Goal: Information Seeking & Learning: Learn about a topic

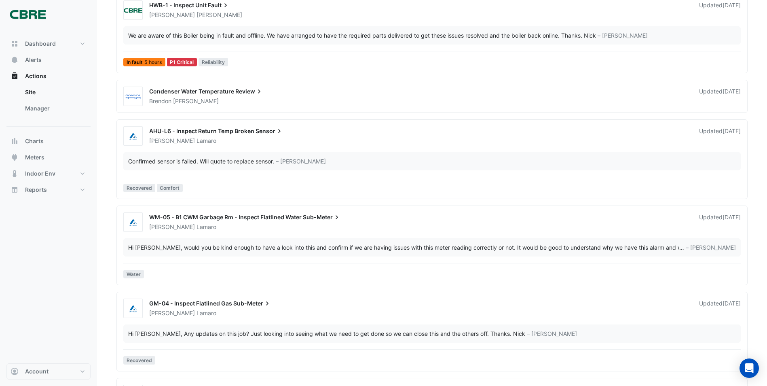
scroll to position [121, 0]
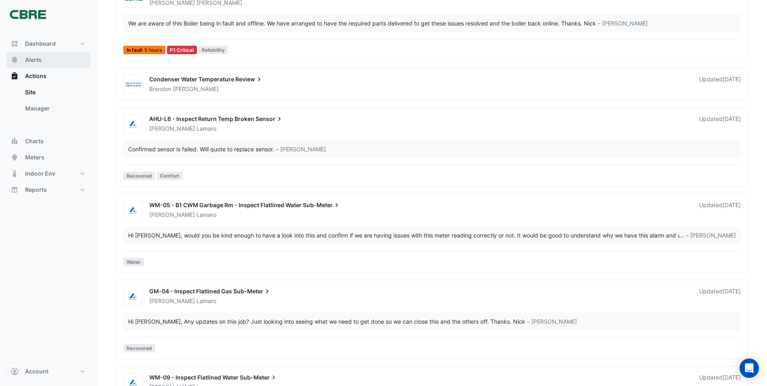
click at [37, 60] on span "Alerts" at bounding box center [33, 60] width 17 height 8
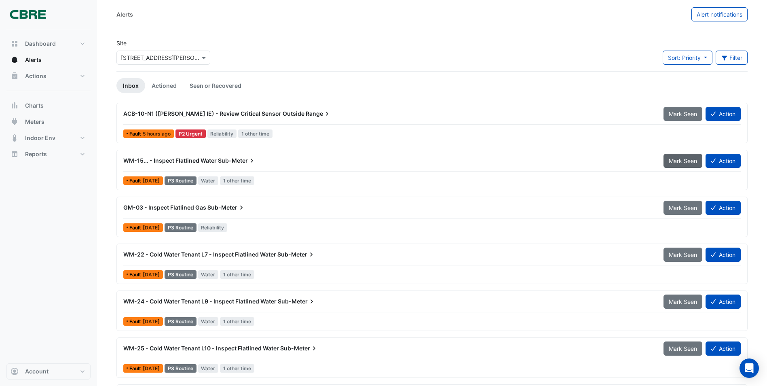
click at [673, 161] on span "Mark Seen" at bounding box center [683, 160] width 28 height 7
click at [683, 116] on span "Mark Seen" at bounding box center [683, 113] width 28 height 7
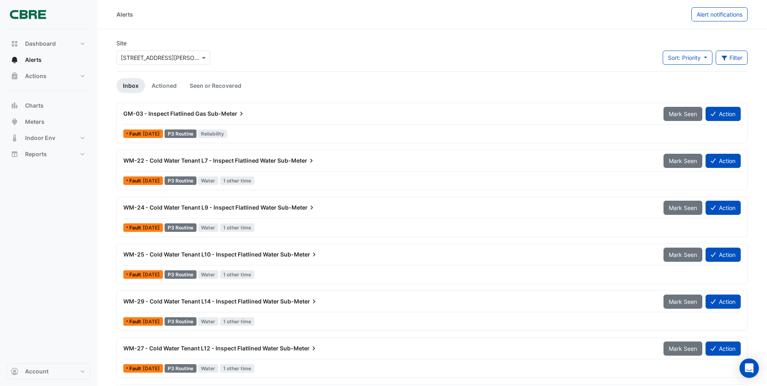
click at [683, 116] on span "Mark Seen" at bounding box center [683, 113] width 28 height 7
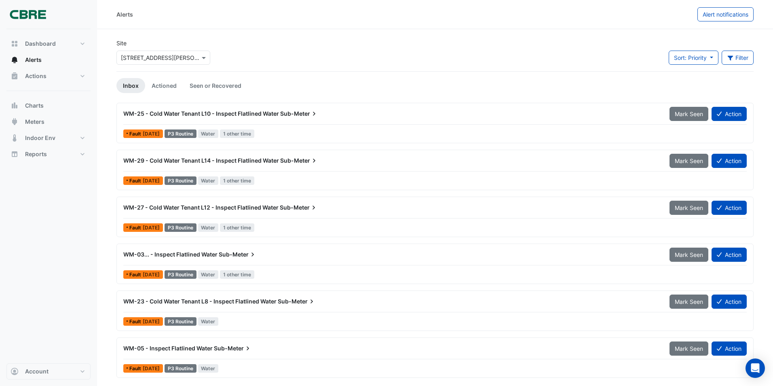
click at [683, 116] on span "Mark Seen" at bounding box center [689, 113] width 28 height 7
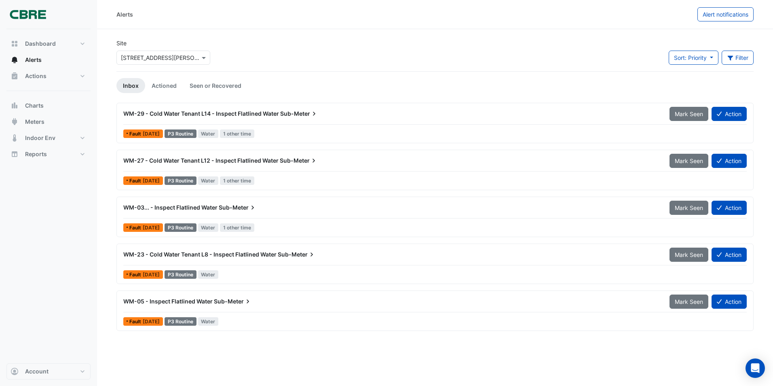
click at [683, 116] on span "Mark Seen" at bounding box center [689, 113] width 28 height 7
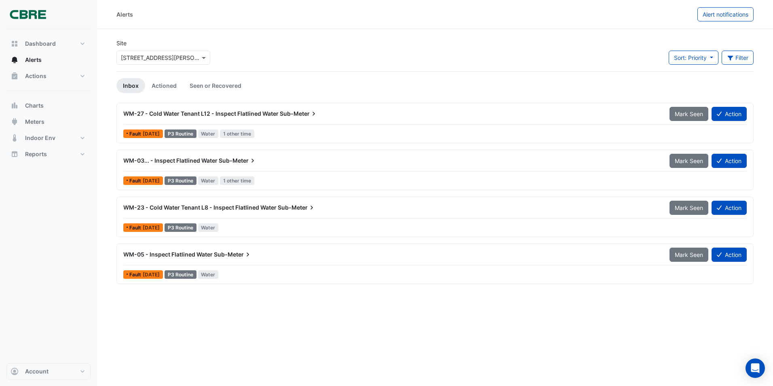
click at [683, 116] on span "Mark Seen" at bounding box center [689, 113] width 28 height 7
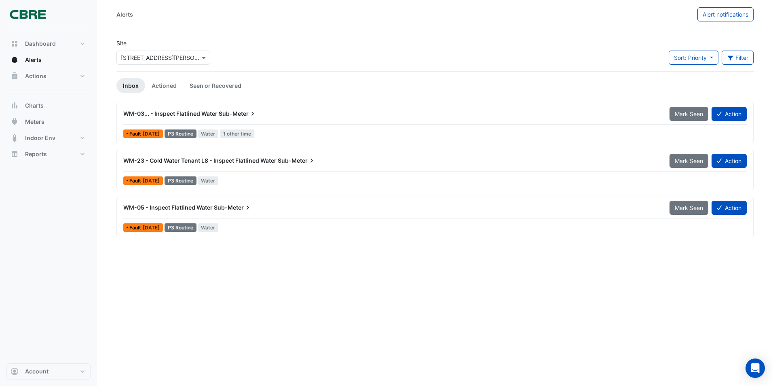
click at [683, 116] on span "Mark Seen" at bounding box center [689, 113] width 28 height 7
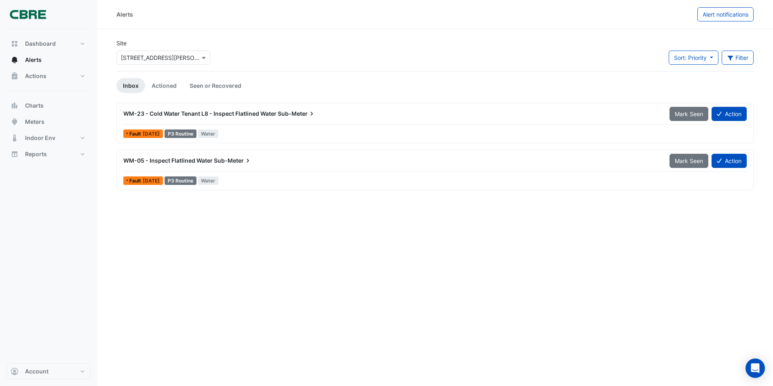
click at [683, 116] on span "Mark Seen" at bounding box center [689, 113] width 28 height 7
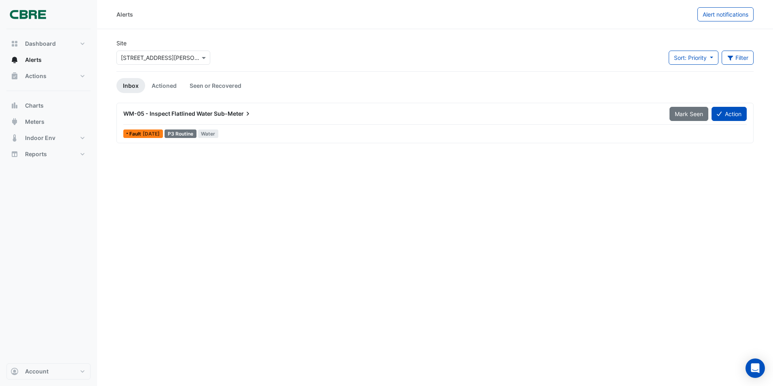
click at [683, 116] on span "Mark Seen" at bounding box center [689, 113] width 28 height 7
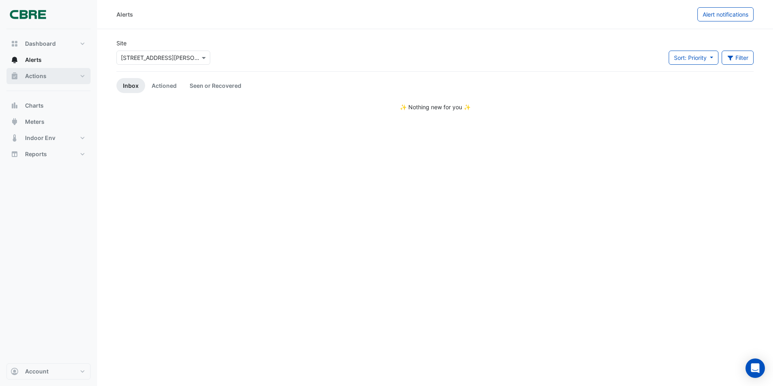
click at [32, 77] on span "Actions" at bounding box center [35, 76] width 21 height 8
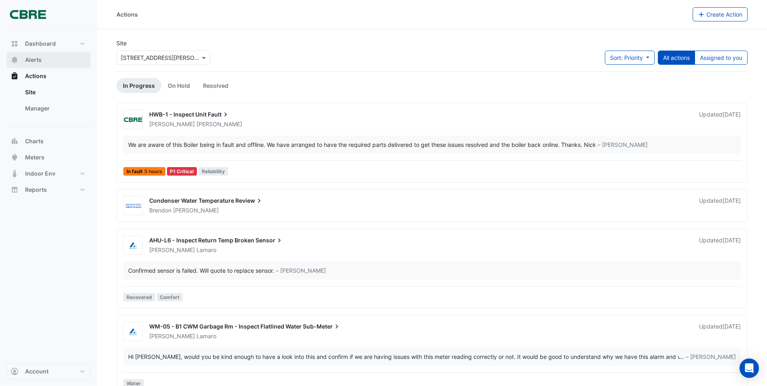
click at [42, 59] on button "Alerts" at bounding box center [48, 60] width 84 height 16
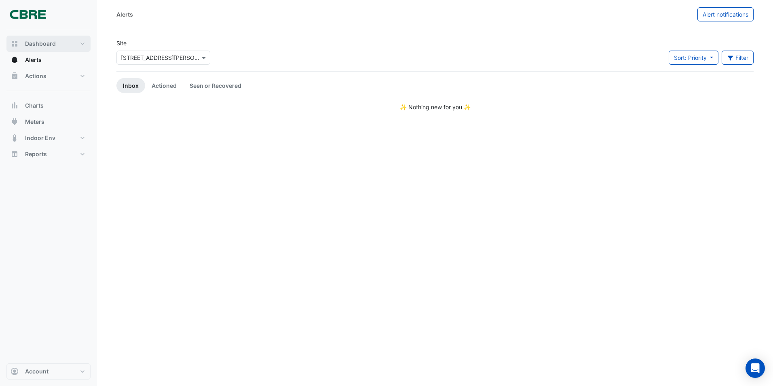
click at [43, 45] on span "Dashboard" at bounding box center [40, 44] width 31 height 8
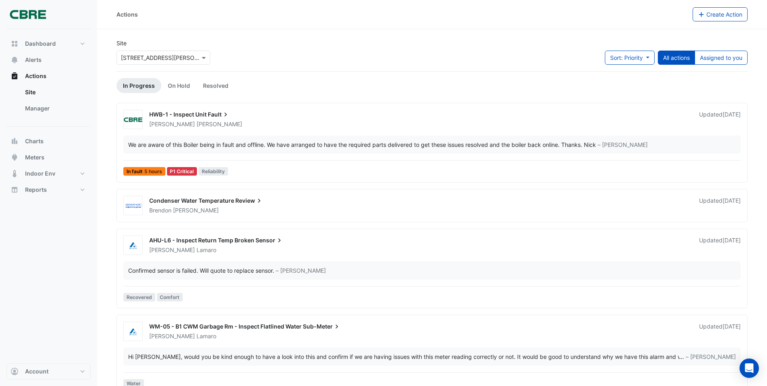
drag, startPoint x: 765, startPoint y: 0, endPoint x: 570, endPoint y: 26, distance: 195.8
click at [42, 43] on span "Dashboard" at bounding box center [40, 44] width 31 height 8
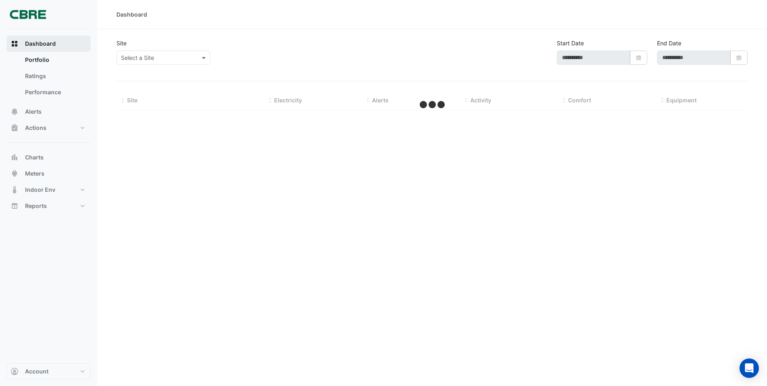
type input "**********"
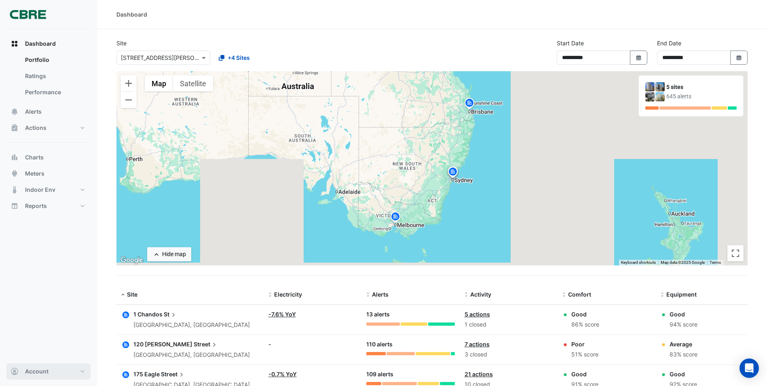
click at [68, 373] on button "Account" at bounding box center [48, 371] width 84 height 16
click at [59, 279] on link "Account Settings" at bounding box center [48, 279] width 77 height 16
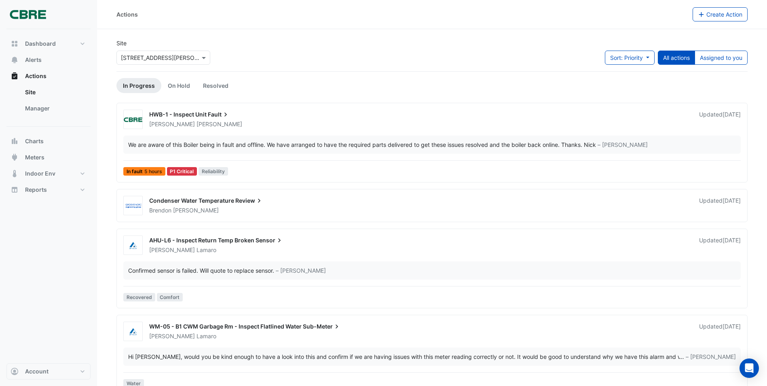
drag, startPoint x: 716, startPoint y: 0, endPoint x: 577, endPoint y: 48, distance: 146.9
click at [577, 48] on div "Site × 333 George Street Sort: Priority Priority Updated All actions Assigned t…" at bounding box center [432, 55] width 641 height 32
click at [44, 368] on span "Account" at bounding box center [36, 371] width 23 height 8
click at [39, 277] on link "Account Settings" at bounding box center [48, 279] width 77 height 16
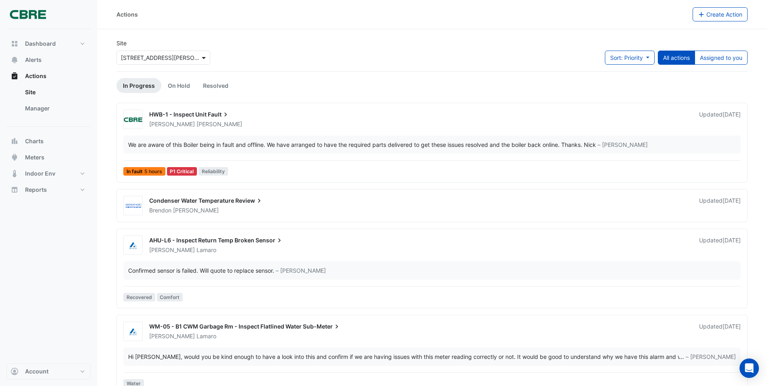
click at [209, 59] on span at bounding box center [205, 57] width 10 height 8
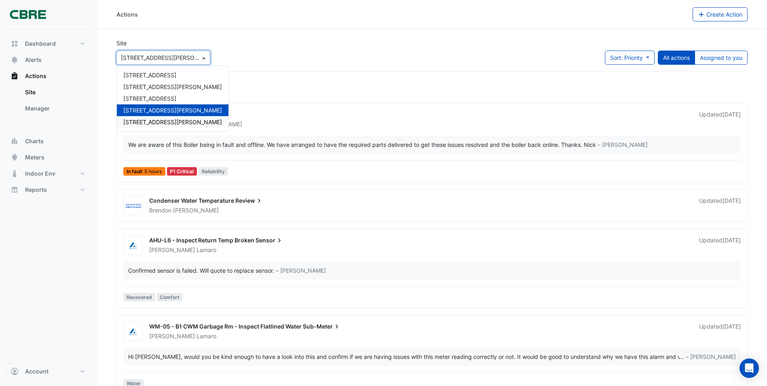
click at [153, 122] on span "[STREET_ADDRESS][PERSON_NAME]" at bounding box center [172, 121] width 99 height 7
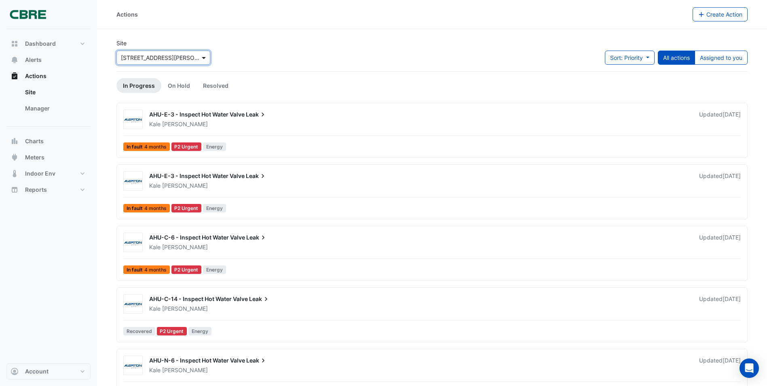
click at [201, 57] on span at bounding box center [205, 57] width 10 height 8
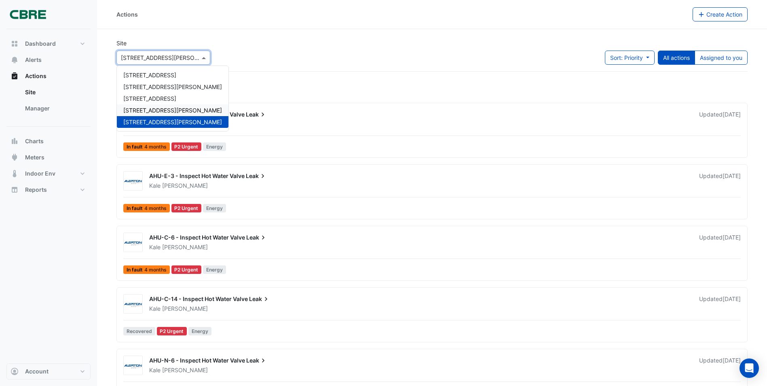
click at [147, 108] on span "[STREET_ADDRESS][PERSON_NAME]" at bounding box center [172, 110] width 99 height 7
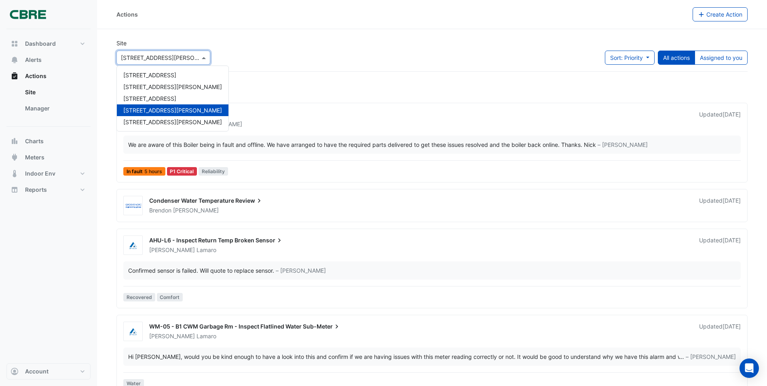
click at [188, 58] on input "text" at bounding box center [155, 58] width 69 height 8
click at [141, 112] on span "[STREET_ADDRESS][PERSON_NAME]" at bounding box center [172, 110] width 99 height 7
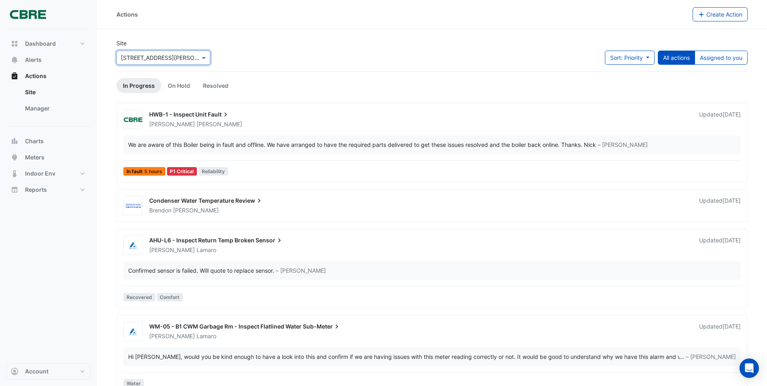
click at [160, 57] on input "text" at bounding box center [155, 58] width 69 height 8
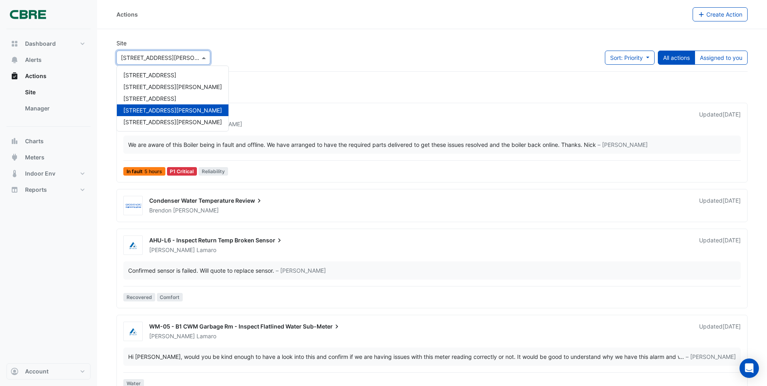
click at [151, 108] on span "[STREET_ADDRESS][PERSON_NAME]" at bounding box center [172, 110] width 99 height 7
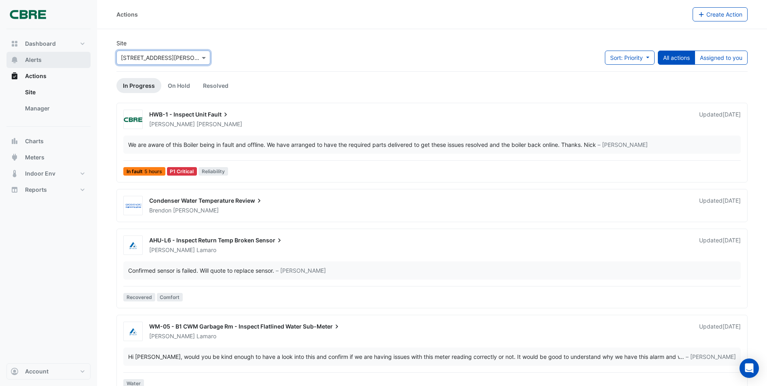
click at [45, 59] on button "Alerts" at bounding box center [48, 60] width 84 height 16
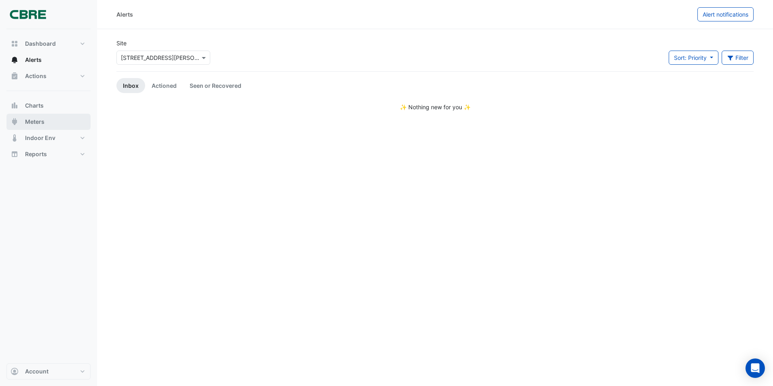
click at [32, 122] on span "Meters" at bounding box center [34, 122] width 19 height 8
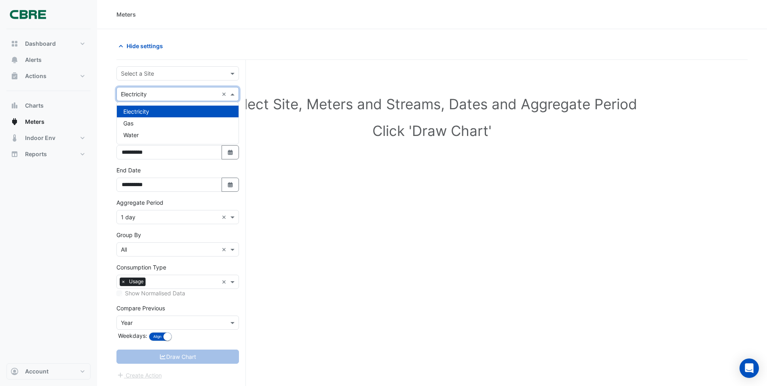
click at [180, 90] on input "text" at bounding box center [169, 94] width 97 height 8
click at [159, 139] on div "Water" at bounding box center [178, 135] width 122 height 12
click at [163, 72] on input "text" at bounding box center [169, 74] width 97 height 8
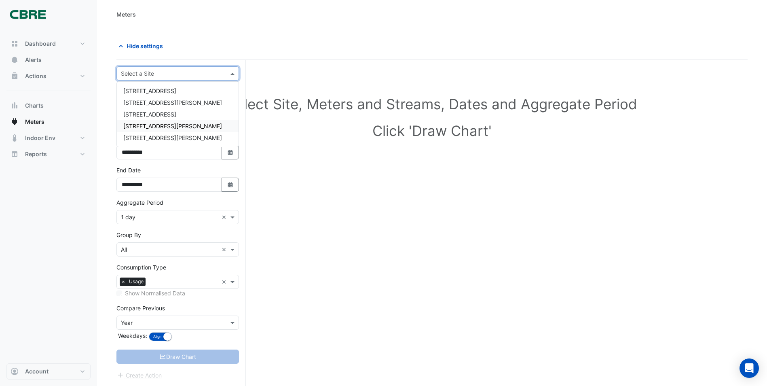
click at [167, 127] on span "[STREET_ADDRESS][PERSON_NAME]" at bounding box center [172, 125] width 99 height 7
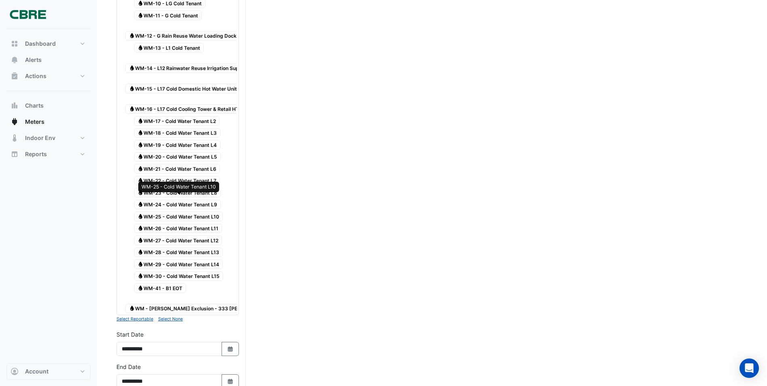
scroll to position [283, 0]
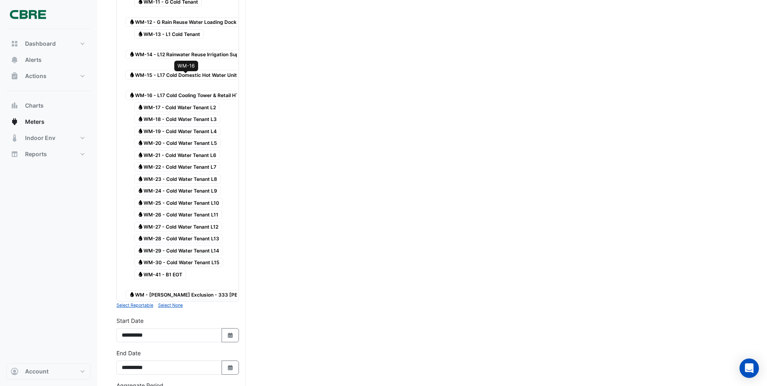
click at [182, 91] on span "Water WM-16 - L17 Cold Cooling Tower & Retail HTG" at bounding box center [185, 96] width 121 height 10
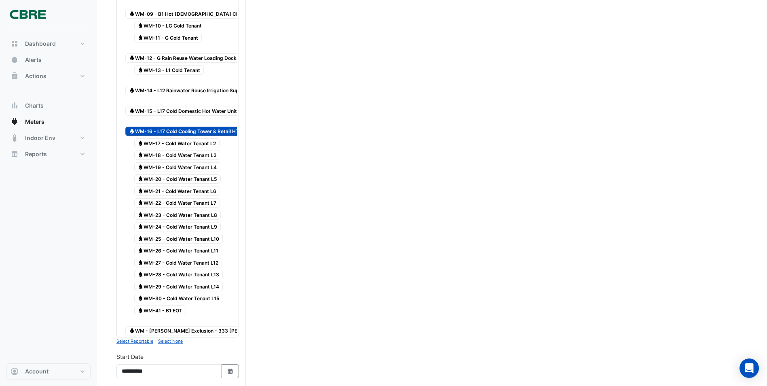
scroll to position [162, 0]
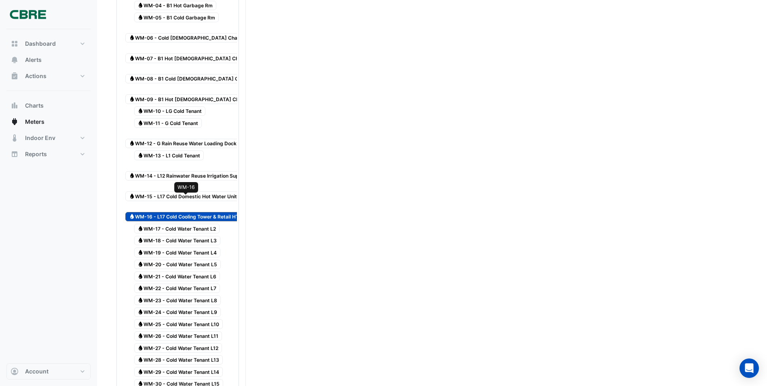
click at [163, 212] on span "Water WM-16 - L17 Cold Cooling Tower & Retail HTG" at bounding box center [185, 217] width 121 height 10
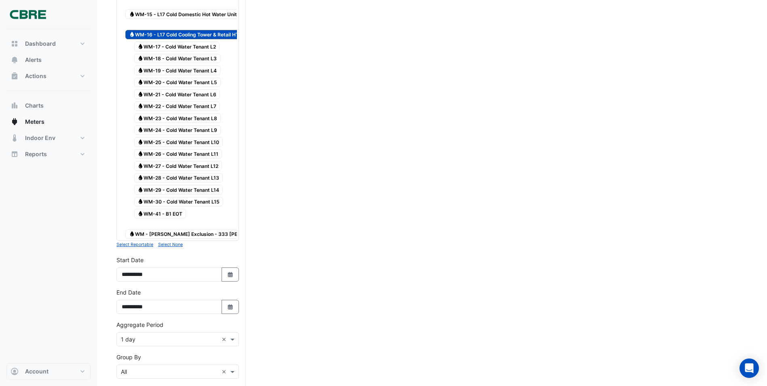
scroll to position [455, 0]
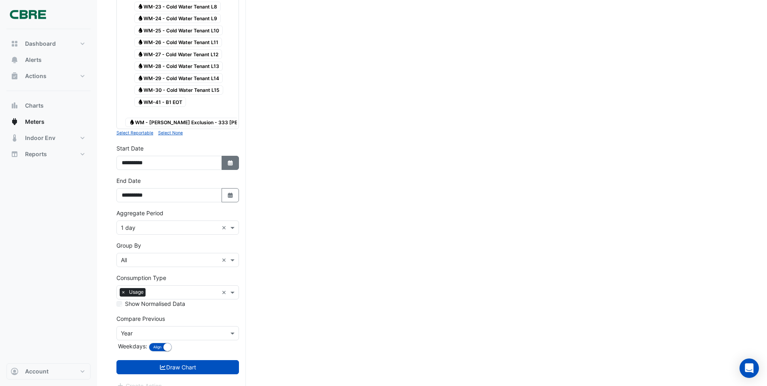
click at [232, 160] on icon "Select Date" at bounding box center [230, 163] width 7 height 6
select select "*"
select select "****"
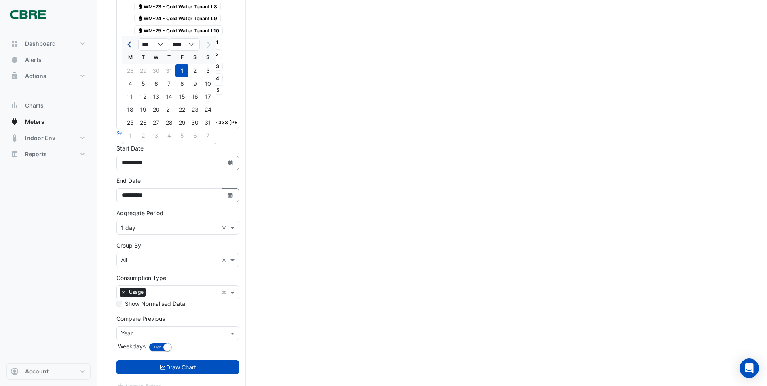
click at [131, 45] on span "Previous month" at bounding box center [130, 45] width 6 height 6
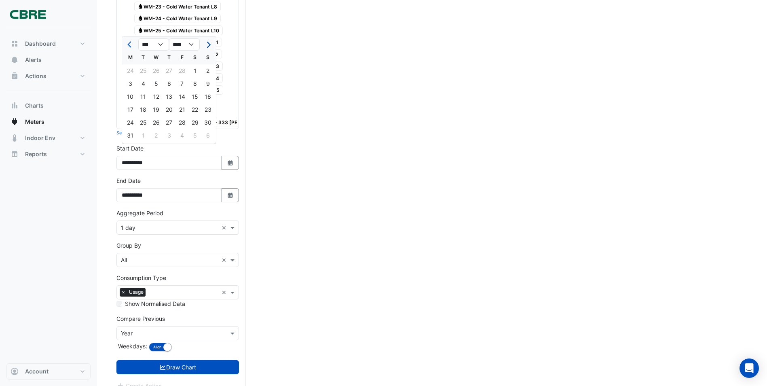
click at [207, 46] on span "Next month" at bounding box center [208, 45] width 6 height 6
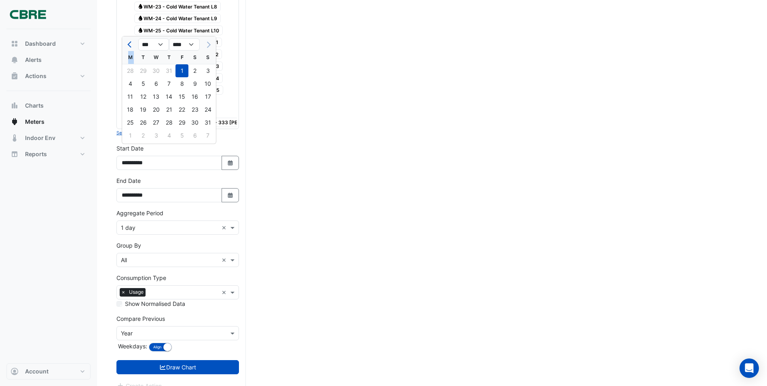
click at [207, 46] on div at bounding box center [208, 44] width 16 height 13
click at [209, 43] on div at bounding box center [208, 44] width 16 height 13
click at [130, 45] on span "Previous month" at bounding box center [130, 45] width 6 height 6
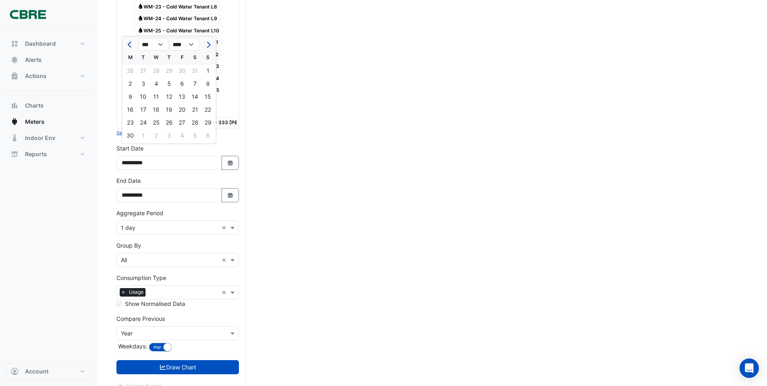
click at [130, 45] on span "Previous month" at bounding box center [130, 45] width 6 height 6
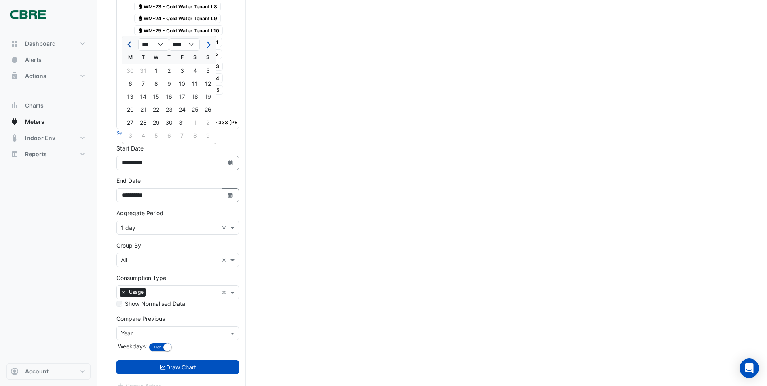
click at [130, 45] on span "Previous month" at bounding box center [130, 45] width 6 height 6
select select "**"
select select "****"
click at [130, 45] on span "Previous month" at bounding box center [130, 45] width 6 height 6
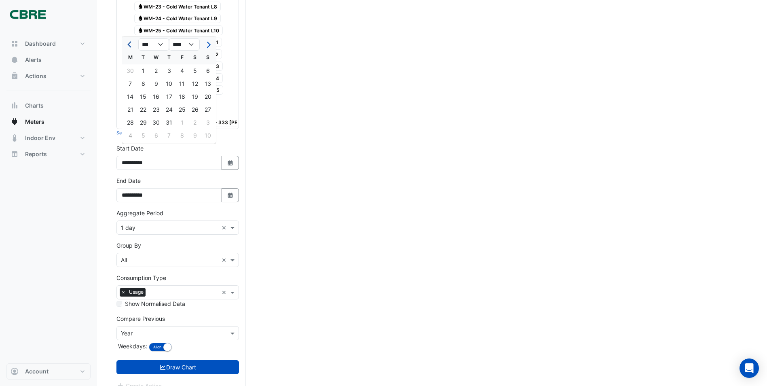
click at [130, 45] on span "Previous month" at bounding box center [130, 45] width 6 height 6
select select "*"
click at [224, 161] on div "**********" at bounding box center [178, 160] width 132 height 32
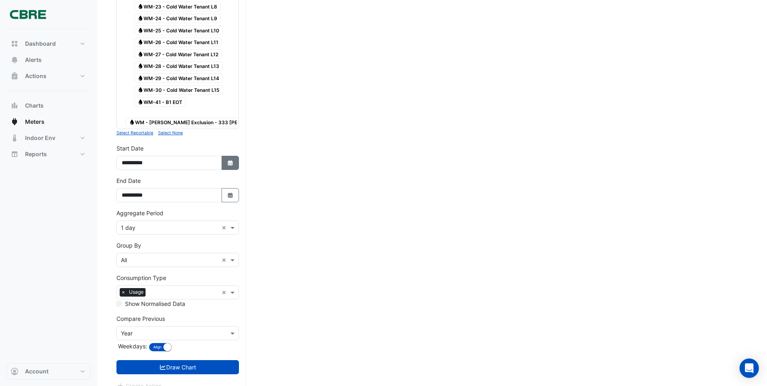
click at [230, 160] on icon "button" at bounding box center [230, 162] width 5 height 5
select select "*"
select select "****"
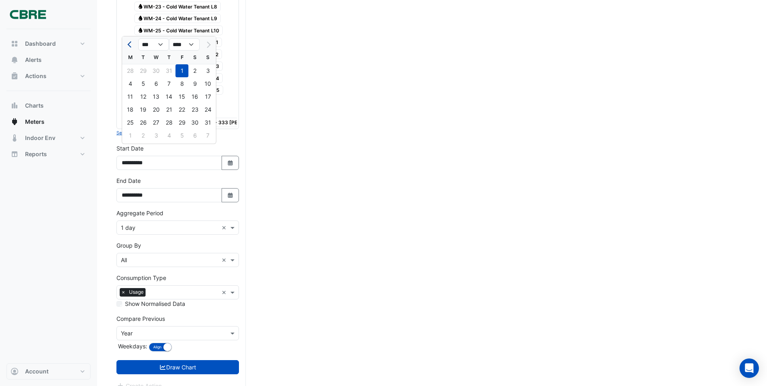
click at [128, 41] on button "Previous month" at bounding box center [130, 44] width 10 height 13
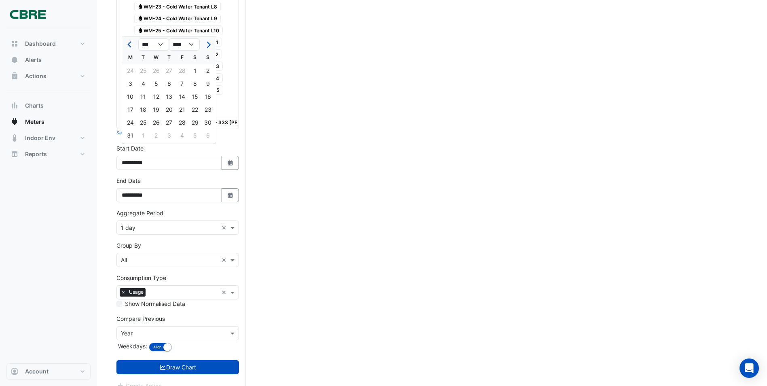
click at [128, 41] on button "Previous month" at bounding box center [130, 44] width 10 height 13
click at [127, 42] on button "Previous month" at bounding box center [130, 44] width 10 height 13
select select "**"
select select "****"
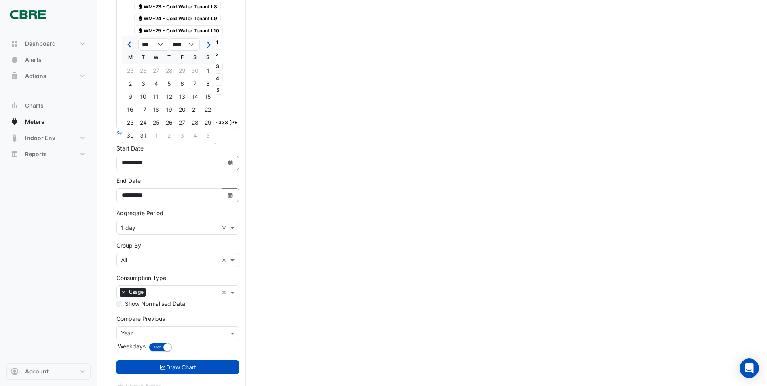
click at [127, 42] on button "Previous month" at bounding box center [130, 44] width 10 height 13
select select "*"
click at [206, 71] on div "1" at bounding box center [207, 70] width 13 height 13
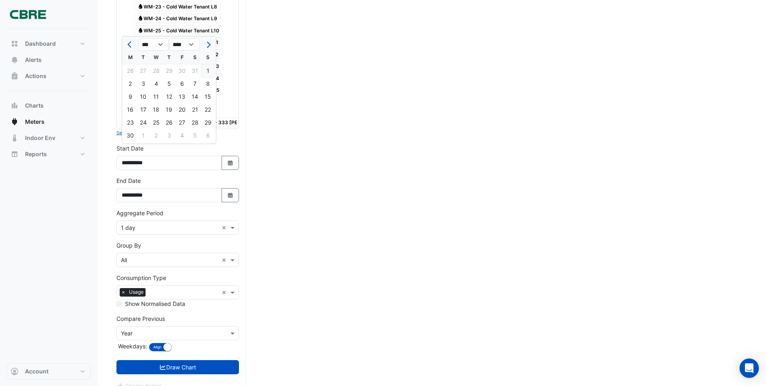
type input "**********"
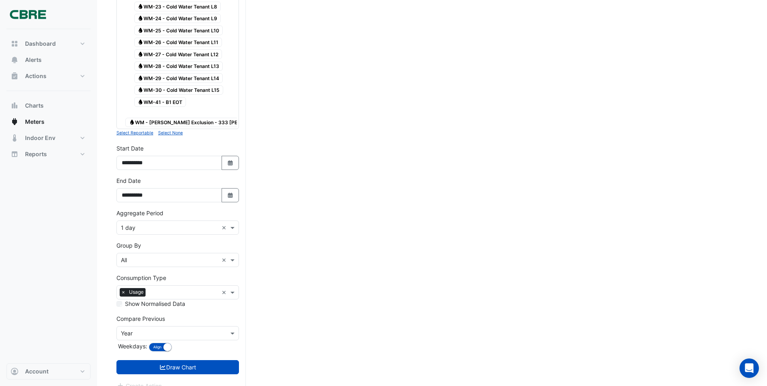
click at [162, 176] on div "**********" at bounding box center [177, 189] width 122 height 26
click at [226, 188] on button "Select Date" at bounding box center [231, 195] width 18 height 14
select select "*"
select select "****"
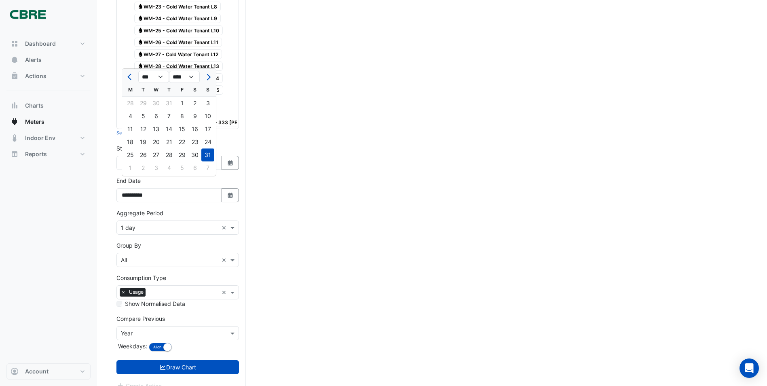
click at [209, 154] on div "31" at bounding box center [207, 154] width 13 height 13
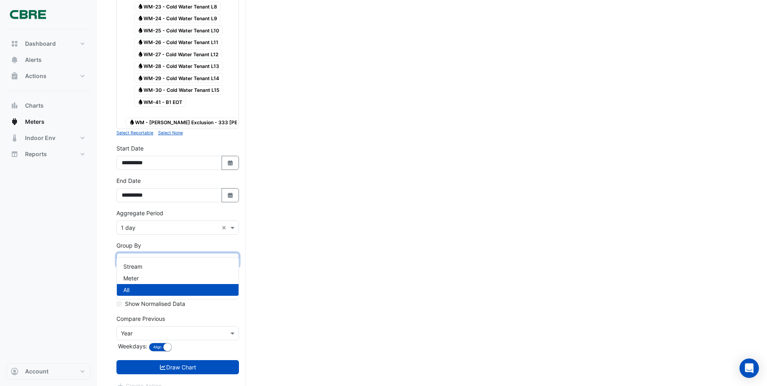
click at [157, 256] on input "text" at bounding box center [169, 260] width 97 height 8
click at [153, 278] on div "Meter" at bounding box center [178, 278] width 122 height 12
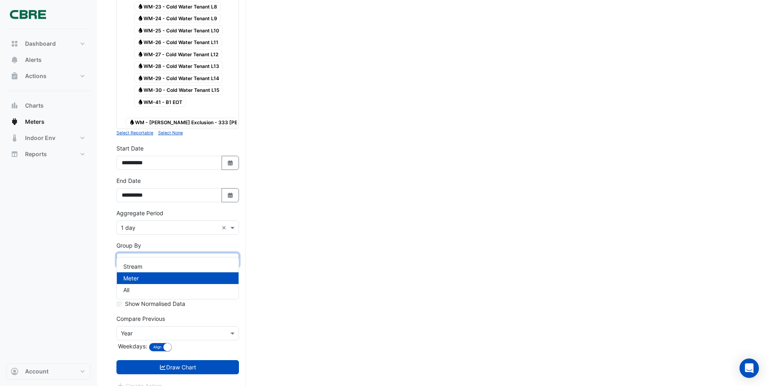
click at [150, 256] on input "text" at bounding box center [169, 260] width 97 height 8
click at [145, 278] on div "Meter" at bounding box center [178, 278] width 122 height 12
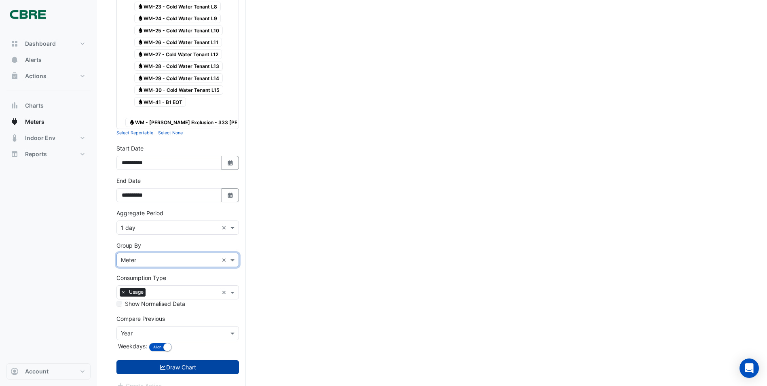
click at [179, 360] on button "Draw Chart" at bounding box center [177, 367] width 122 height 14
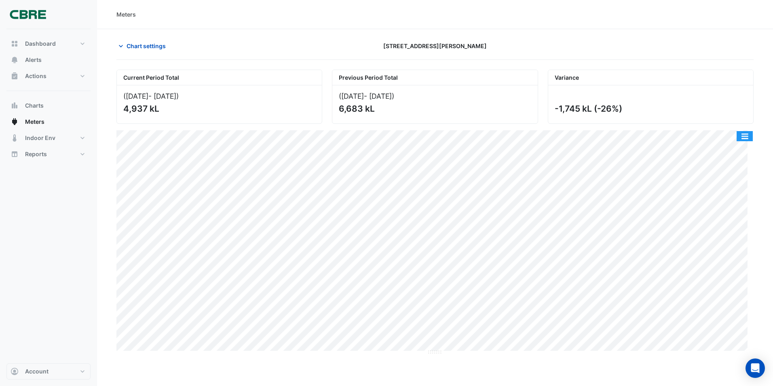
click at [746, 134] on button "button" at bounding box center [745, 136] width 16 height 10
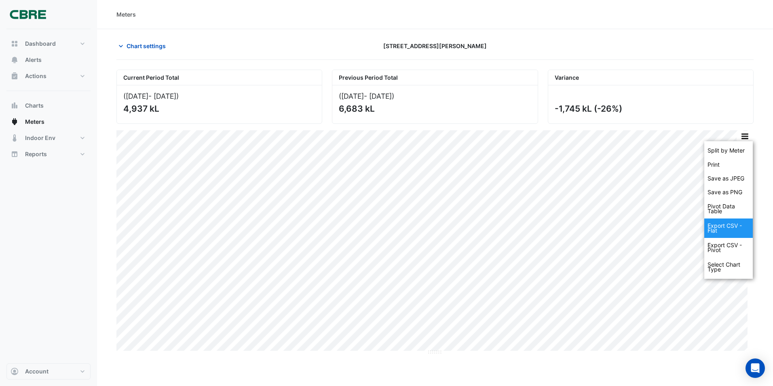
click at [729, 228] on div "Export CSV - Flat" at bounding box center [728, 227] width 49 height 19
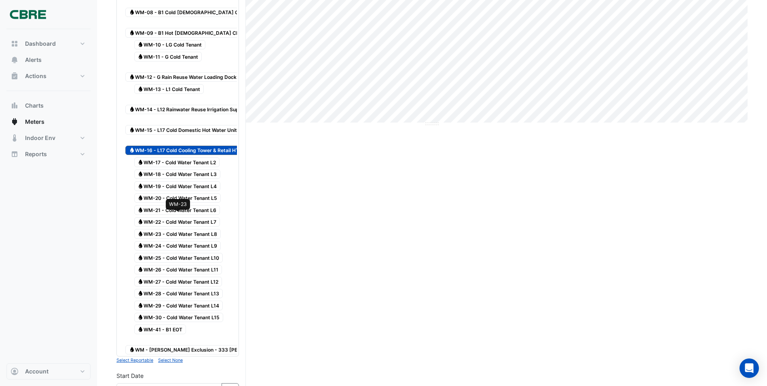
scroll to position [243, 0]
